Goal: Task Accomplishment & Management: Manage account settings

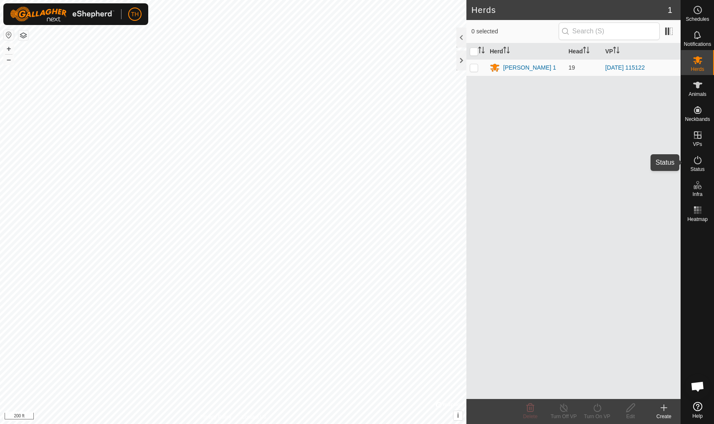
click at [552, 163] on icon at bounding box center [697, 160] width 10 height 10
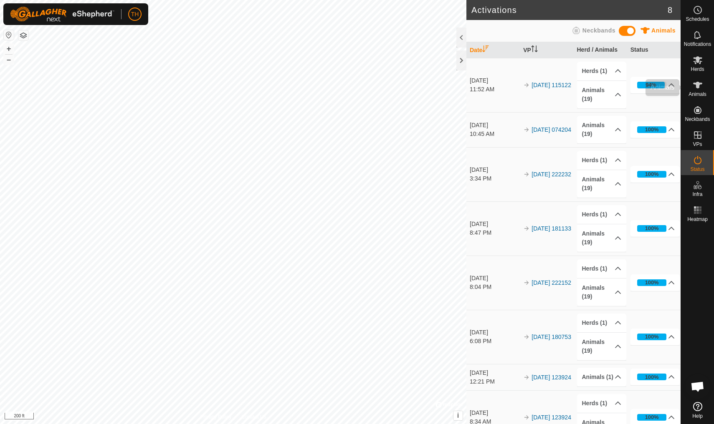
click at [552, 90] on icon at bounding box center [697, 85] width 10 height 10
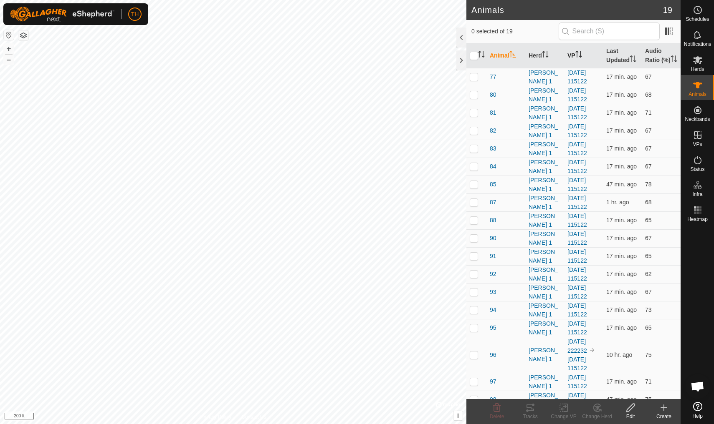
click at [552, 56] on th "VP" at bounding box center [583, 55] width 39 height 25
click at [492, 91] on span "96" at bounding box center [492, 86] width 7 height 9
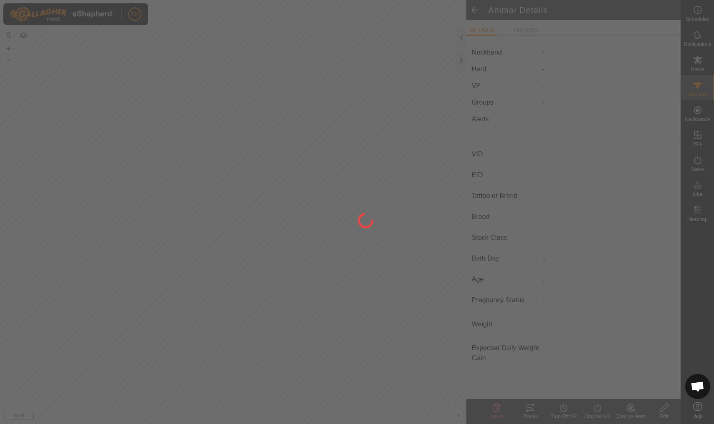
type input "96"
type input "-"
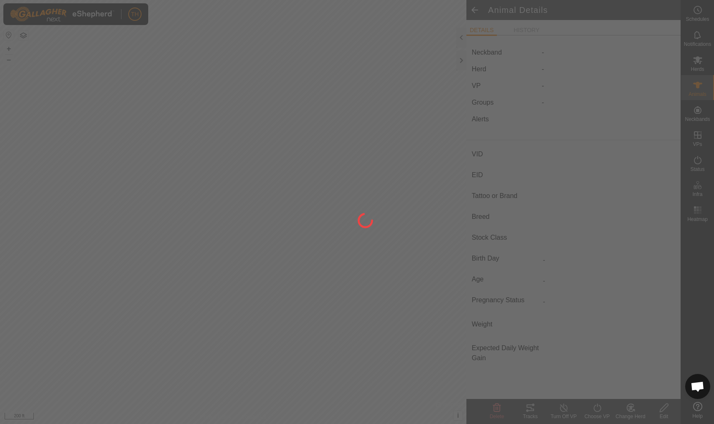
type input "0 kg"
type input "-"
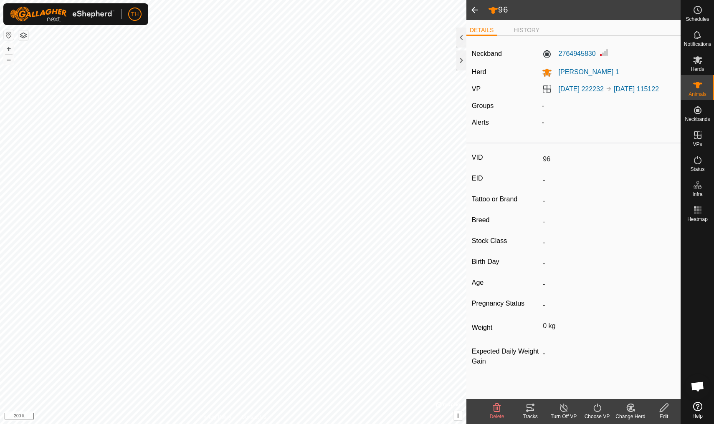
click at [474, 10] on span at bounding box center [474, 10] width 17 height 20
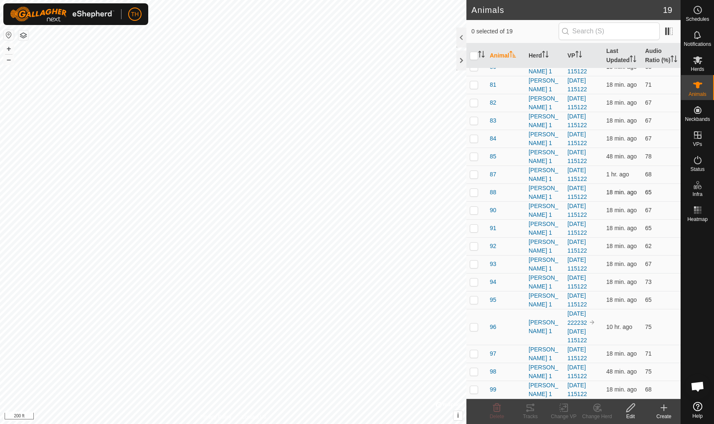
scroll to position [37, 0]
click at [493, 327] on span "96" at bounding box center [492, 327] width 7 height 9
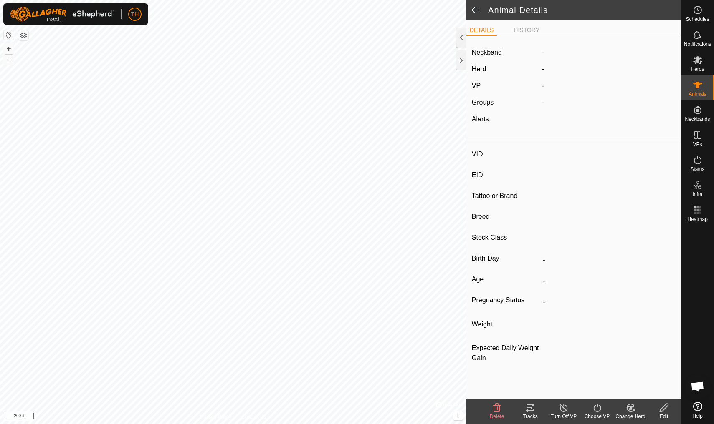
type input "96"
type input "-"
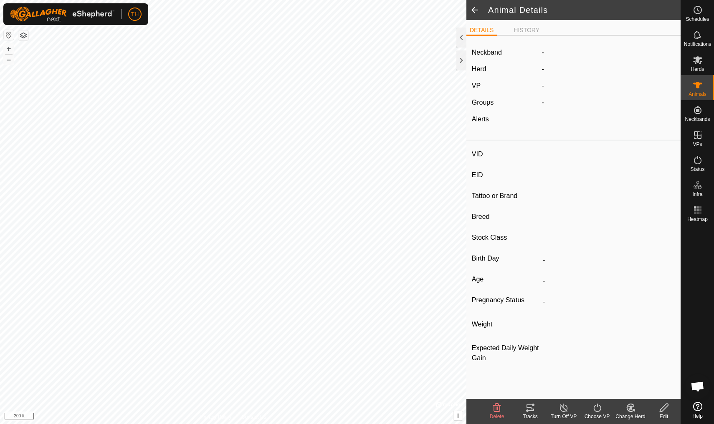
type input "0 kg"
type input "-"
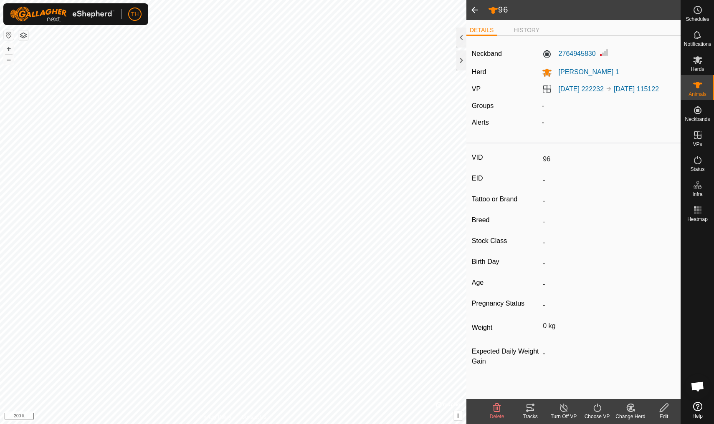
click at [533, 370] on icon at bounding box center [530, 408] width 8 height 7
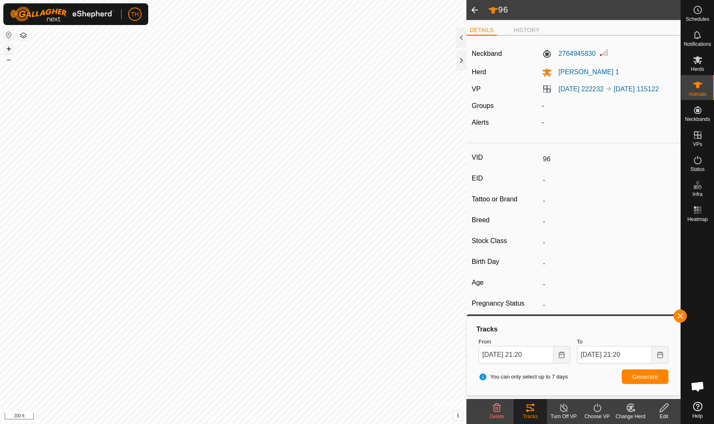
click at [9, 47] on button "+" at bounding box center [9, 49] width 10 height 10
click at [476, 6] on span at bounding box center [474, 10] width 17 height 20
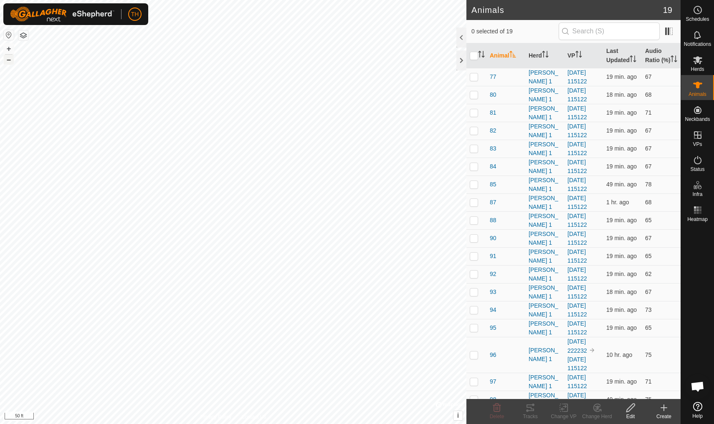
click at [8, 62] on button "–" at bounding box center [9, 60] width 10 height 10
click at [552, 37] on icon at bounding box center [697, 35] width 10 height 10
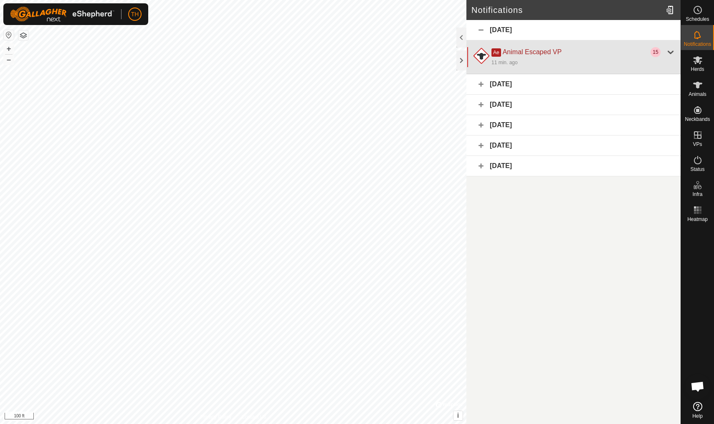
click at [552, 51] on div "Ae Animal Escaped VP" at bounding box center [570, 52] width 159 height 10
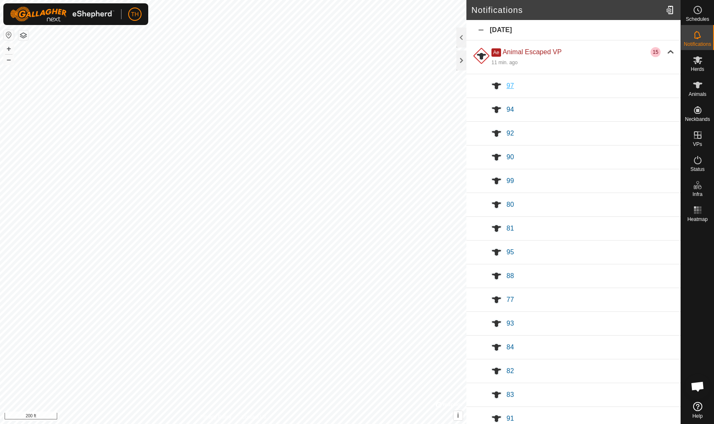
click at [511, 83] on span "97" at bounding box center [510, 85] width 8 height 7
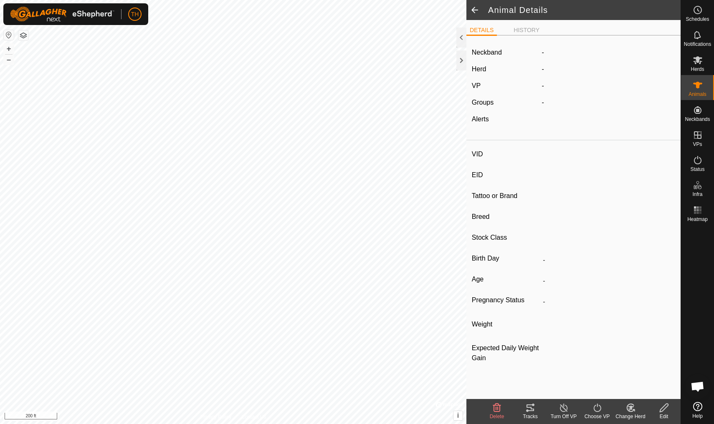
type input "97"
type input "-"
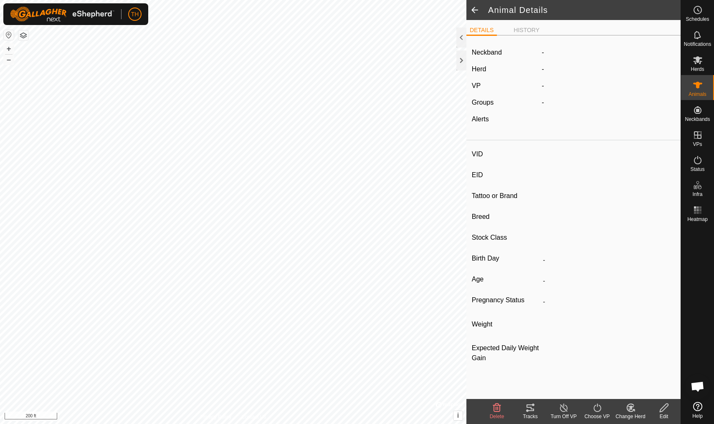
type input "0 kg"
type input "-"
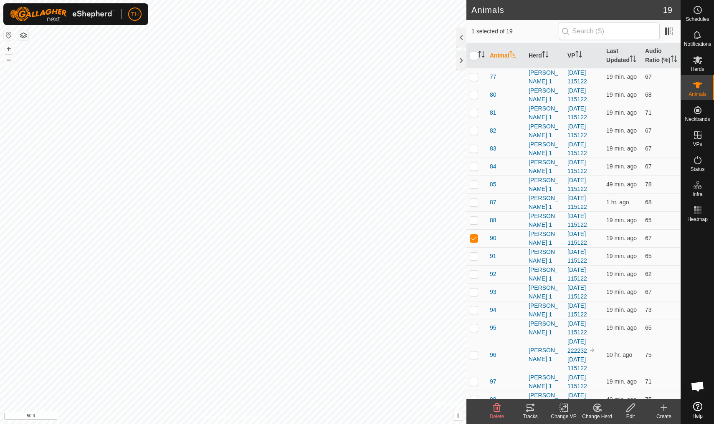
click at [530, 370] on icon at bounding box center [530, 408] width 8 height 7
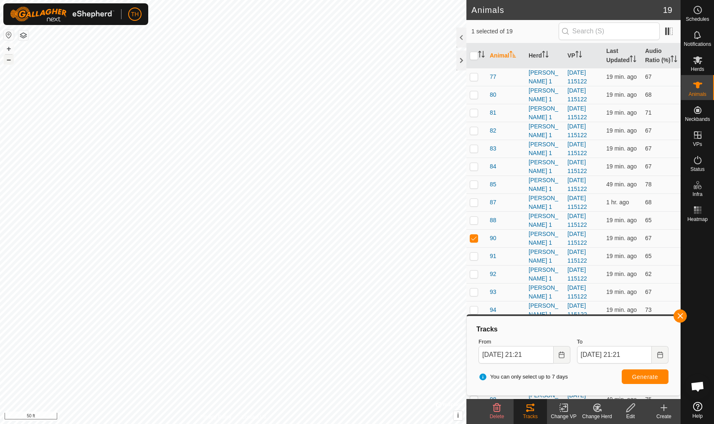
click at [11, 62] on button "–" at bounding box center [9, 60] width 10 height 10
click at [552, 84] on icon at bounding box center [697, 85] width 9 height 7
click at [552, 58] on icon at bounding box center [697, 60] width 9 height 8
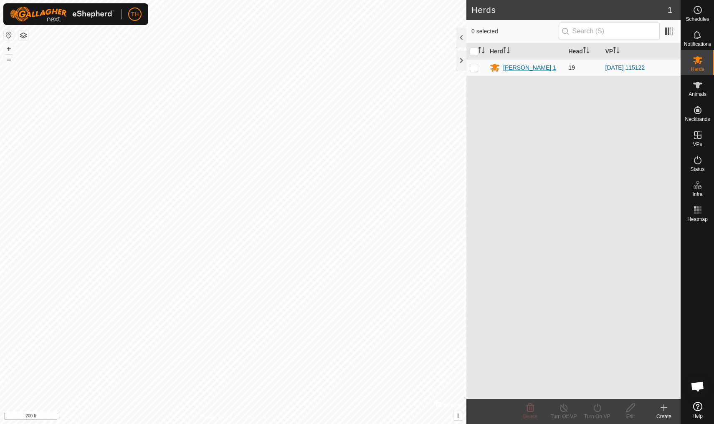
click at [510, 68] on div "[PERSON_NAME] 1" at bounding box center [529, 67] width 53 height 9
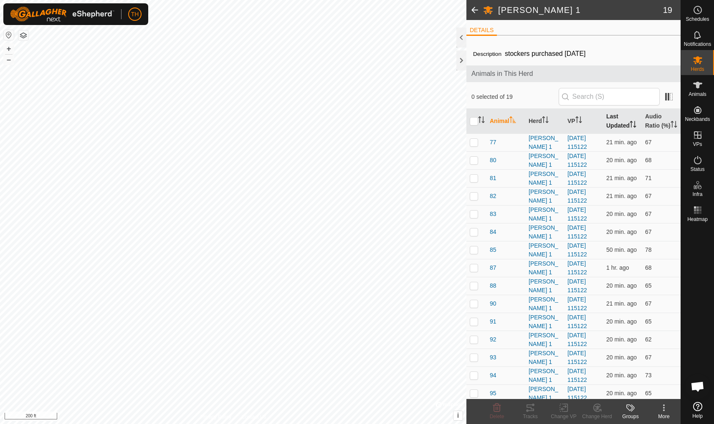
click at [552, 132] on th "Last Updated" at bounding box center [622, 121] width 39 height 25
